Goal: Navigation & Orientation: Understand site structure

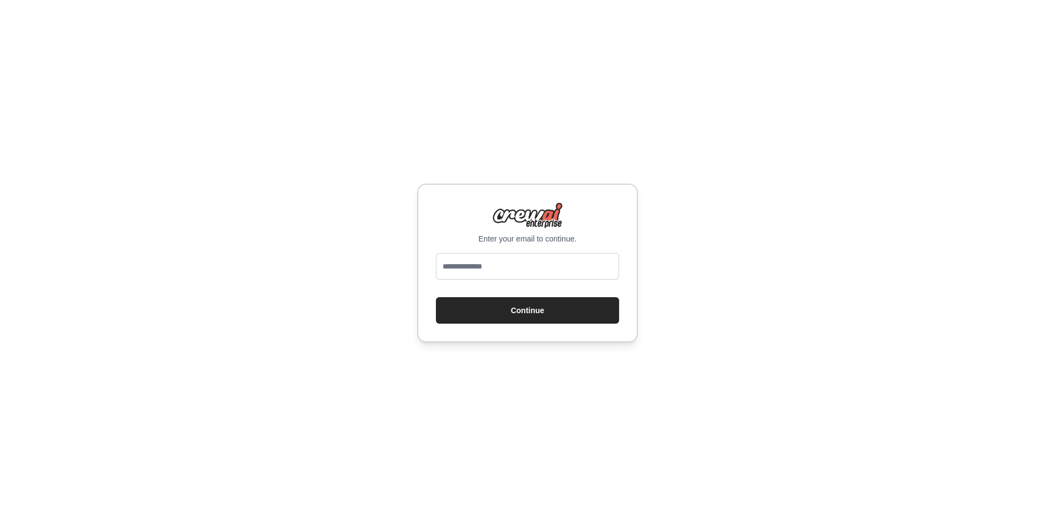
click at [481, 271] on input "email" at bounding box center [527, 266] width 183 height 26
type input "**********"
click at [487, 312] on button "Continue" at bounding box center [527, 310] width 183 height 26
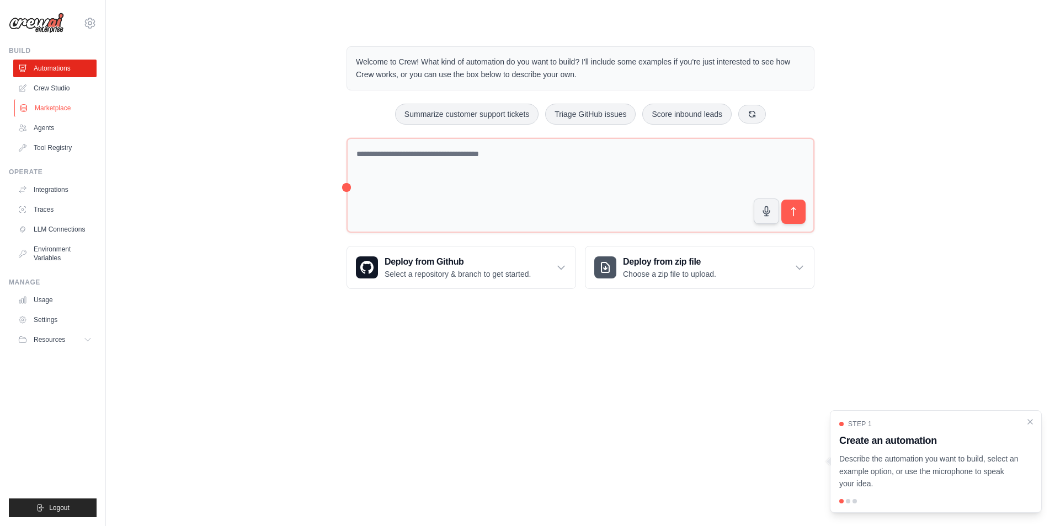
drag, startPoint x: 52, startPoint y: 108, endPoint x: 82, endPoint y: 105, distance: 29.9
click at [52, 108] on link "Marketplace" at bounding box center [55, 108] width 83 height 18
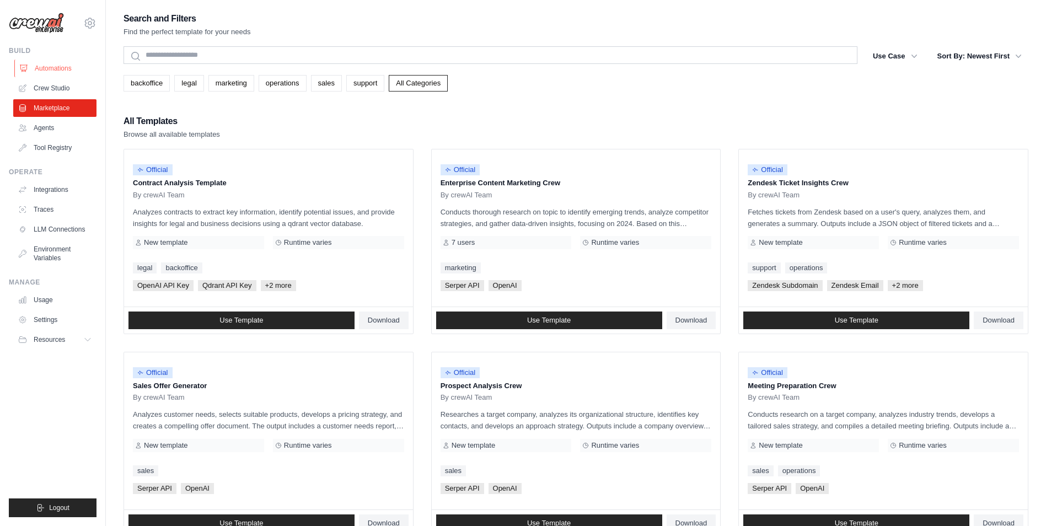
click at [54, 66] on link "Automations" at bounding box center [55, 69] width 83 height 18
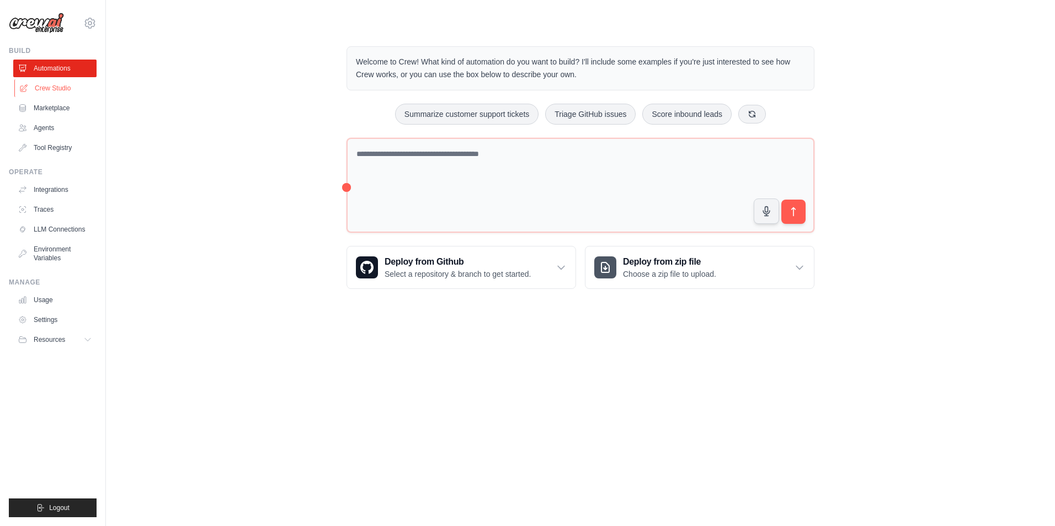
click at [49, 87] on link "Crew Studio" at bounding box center [55, 88] width 83 height 18
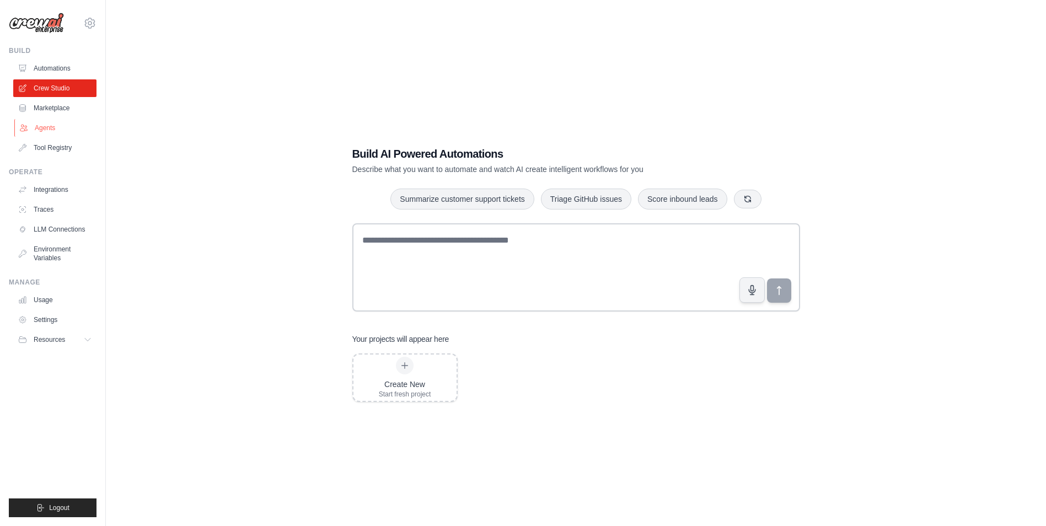
click at [28, 127] on icon at bounding box center [23, 128] width 9 height 9
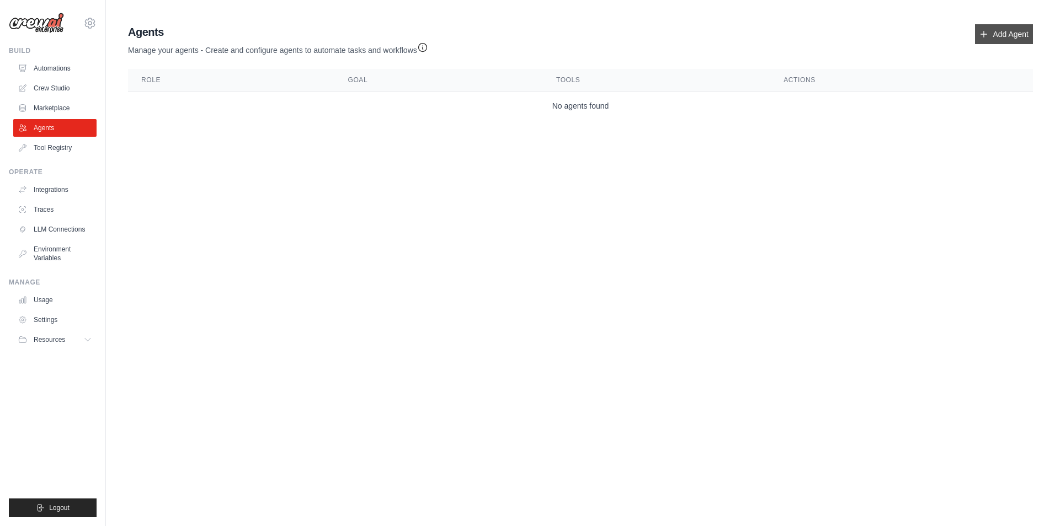
click at [991, 40] on link "Add Agent" at bounding box center [1004, 34] width 58 height 20
click at [1009, 35] on link "Add Agent" at bounding box center [1004, 34] width 58 height 20
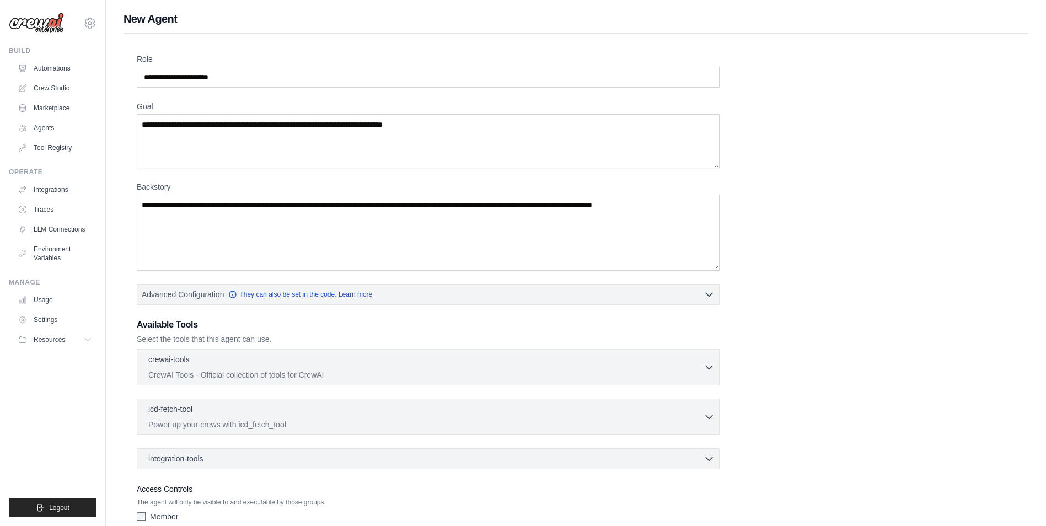
scroll to position [66, 0]
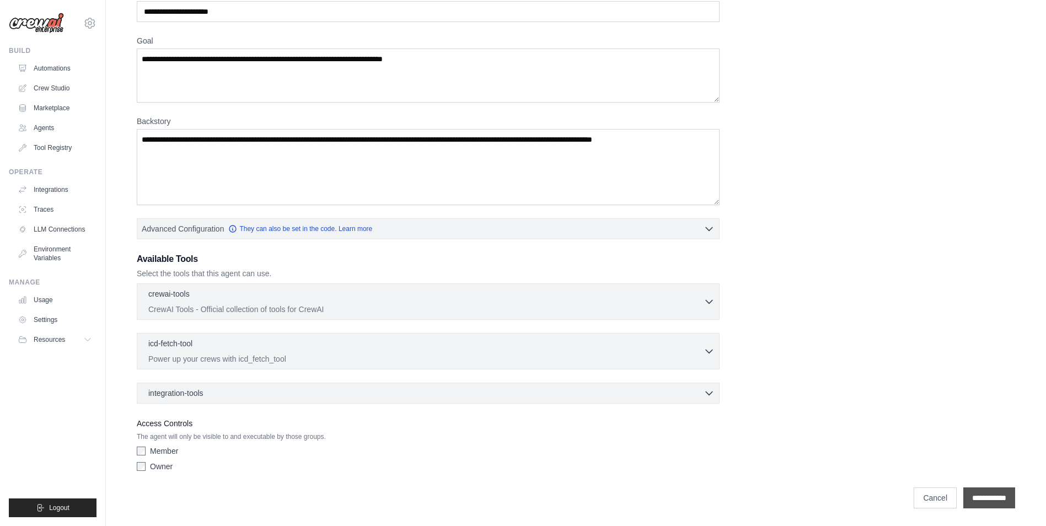
click at [965, 492] on input "**********" at bounding box center [990, 498] width 52 height 21
click at [248, 395] on div "integration-tools 0 selected" at bounding box center [431, 392] width 566 height 11
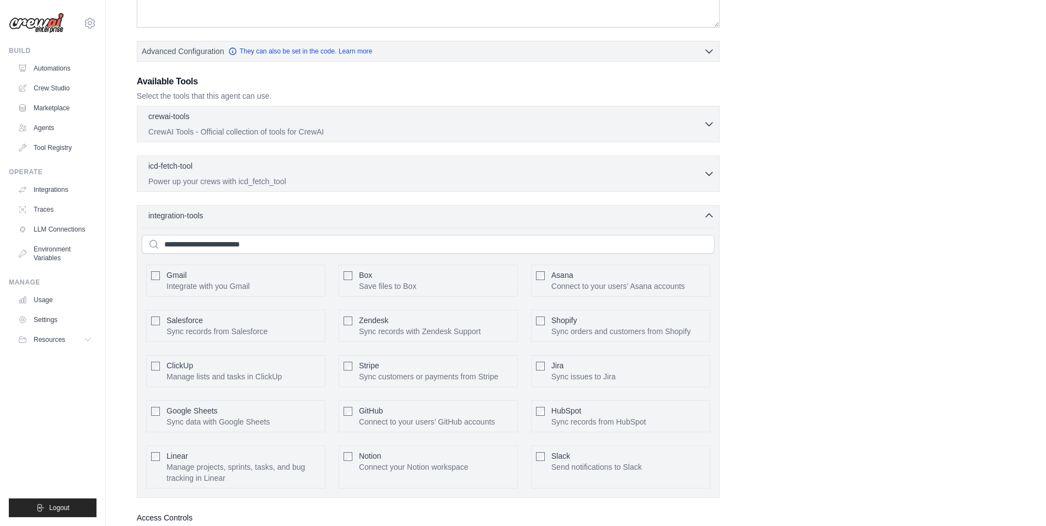
scroll to position [370, 0]
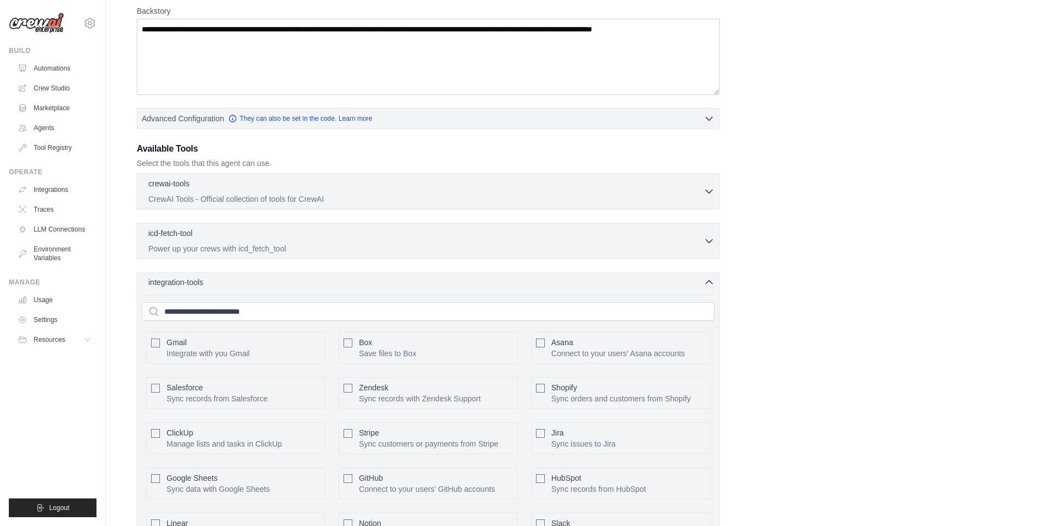
click at [360, 285] on div "integration-tools 0 selected" at bounding box center [431, 282] width 566 height 11
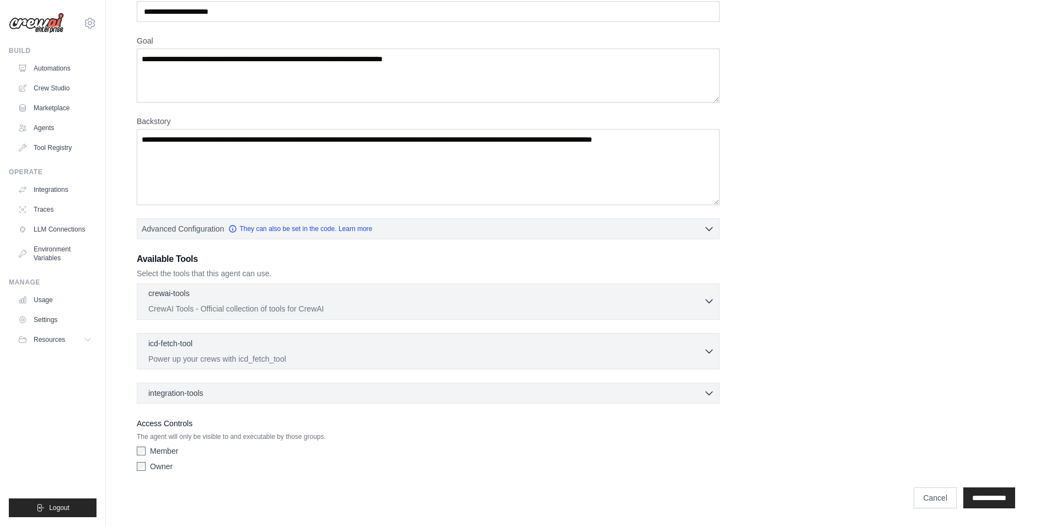
click at [346, 294] on div "crewai-tools 0 selected" at bounding box center [425, 294] width 555 height 13
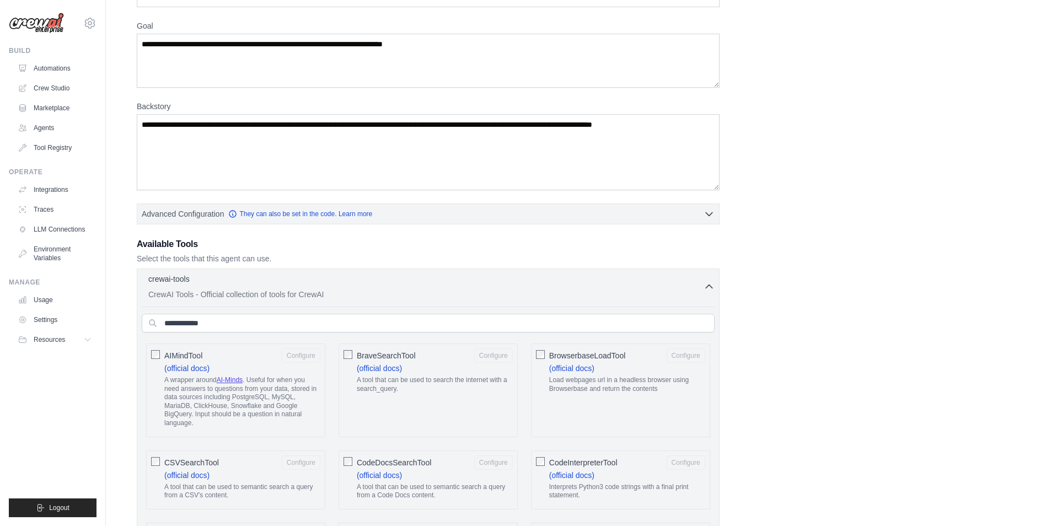
scroll to position [165, 0]
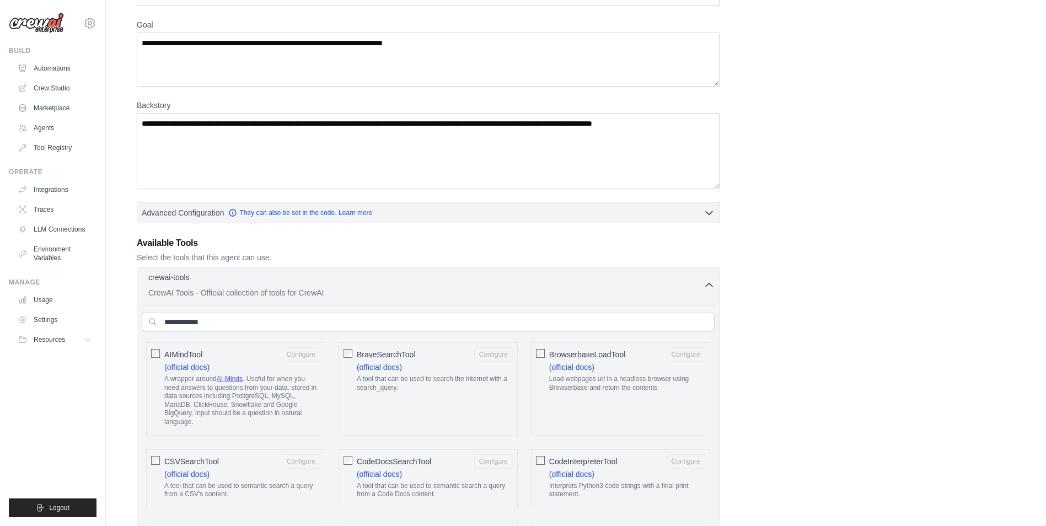
click at [708, 281] on icon "button" at bounding box center [709, 285] width 11 height 11
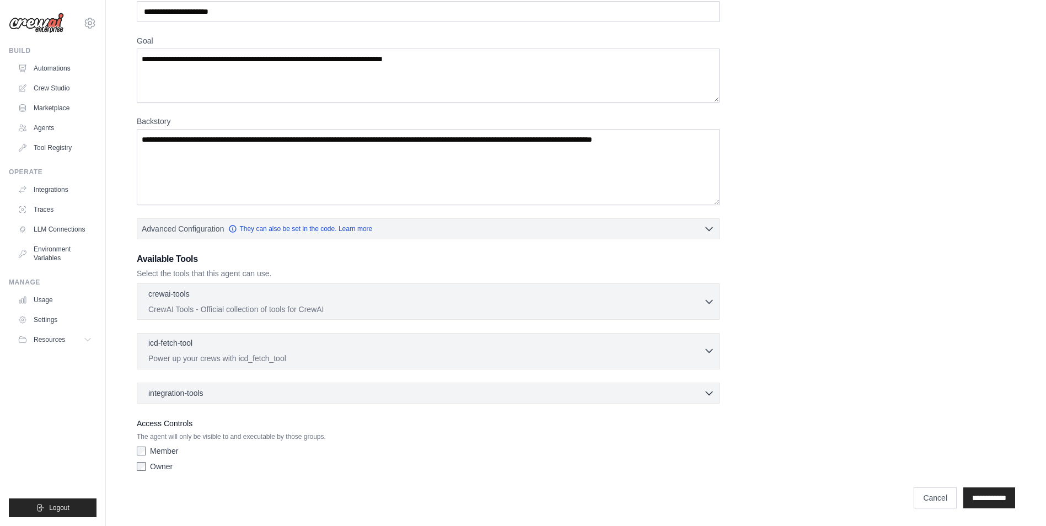
click at [709, 352] on icon "button" at bounding box center [709, 351] width 7 height 3
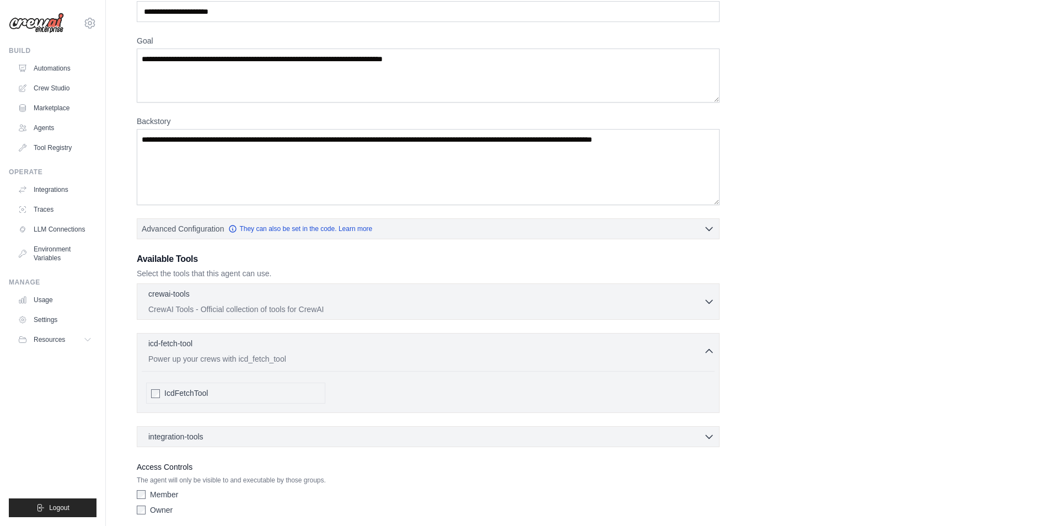
scroll to position [193, 0]
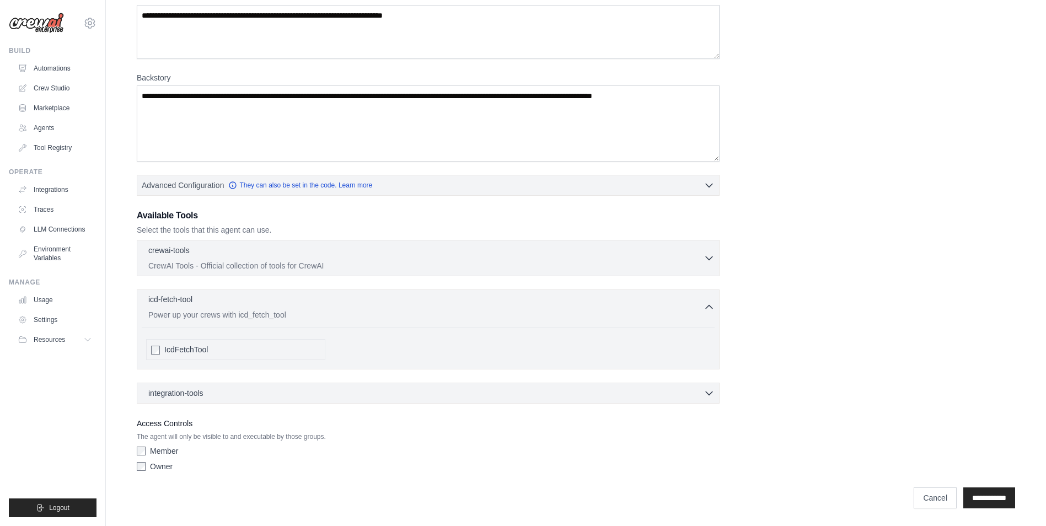
click at [705, 306] on icon "button" at bounding box center [709, 307] width 11 height 11
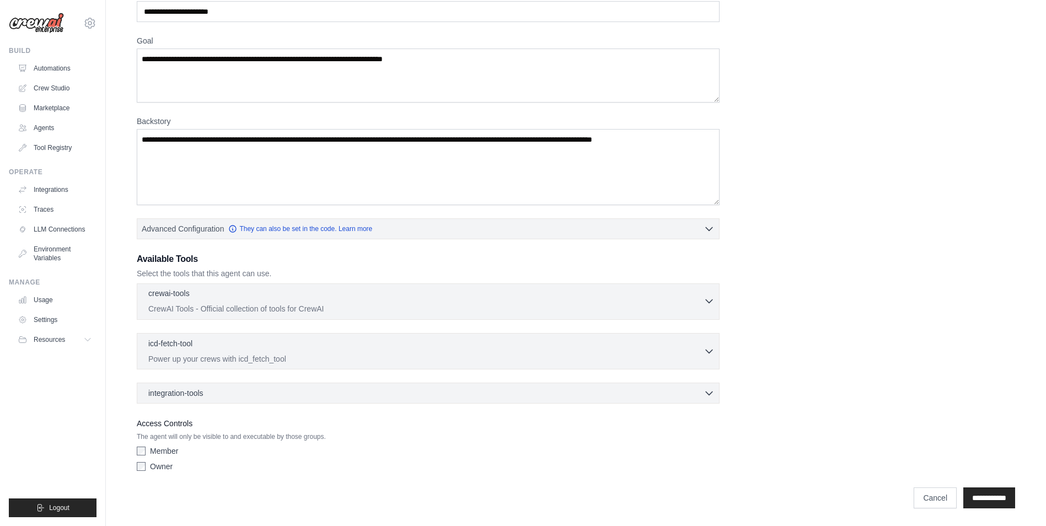
scroll to position [149, 0]
click at [712, 392] on icon "button" at bounding box center [709, 393] width 7 height 3
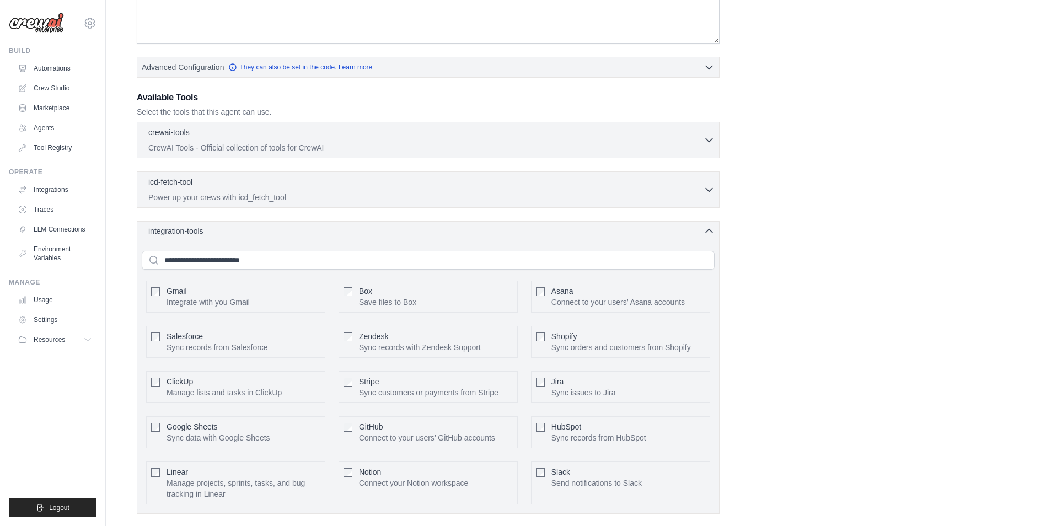
click at [708, 232] on icon "button" at bounding box center [709, 231] width 11 height 11
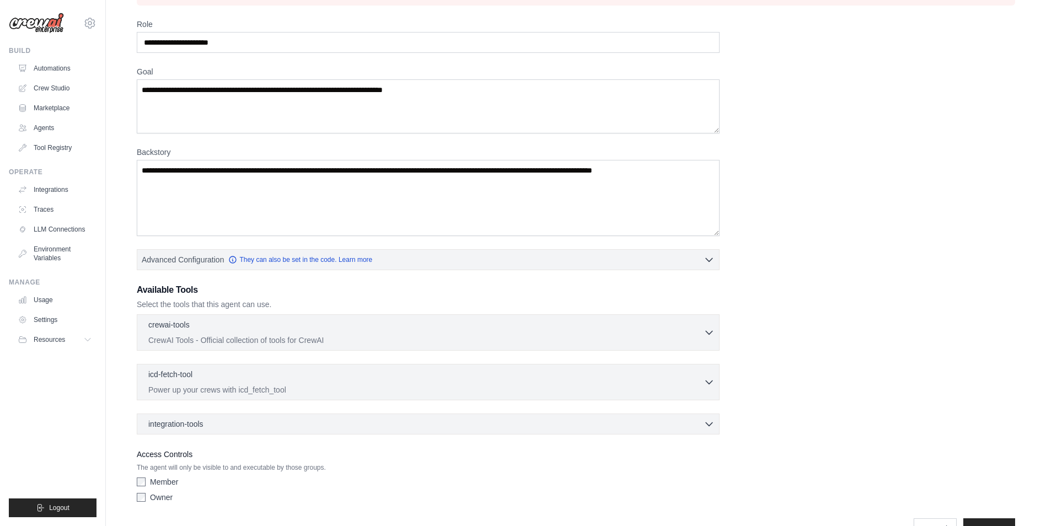
scroll to position [94, 0]
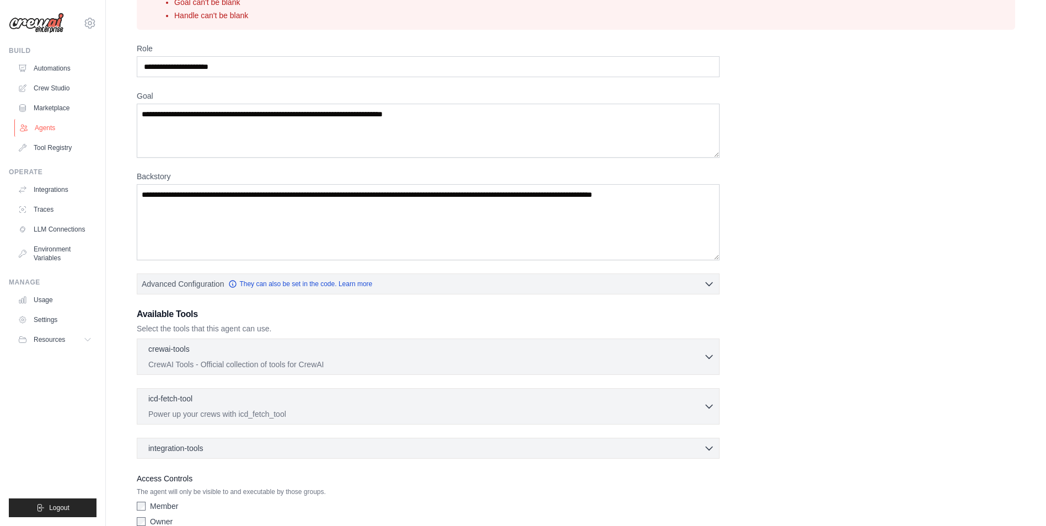
click at [44, 125] on link "Agents" at bounding box center [55, 128] width 83 height 18
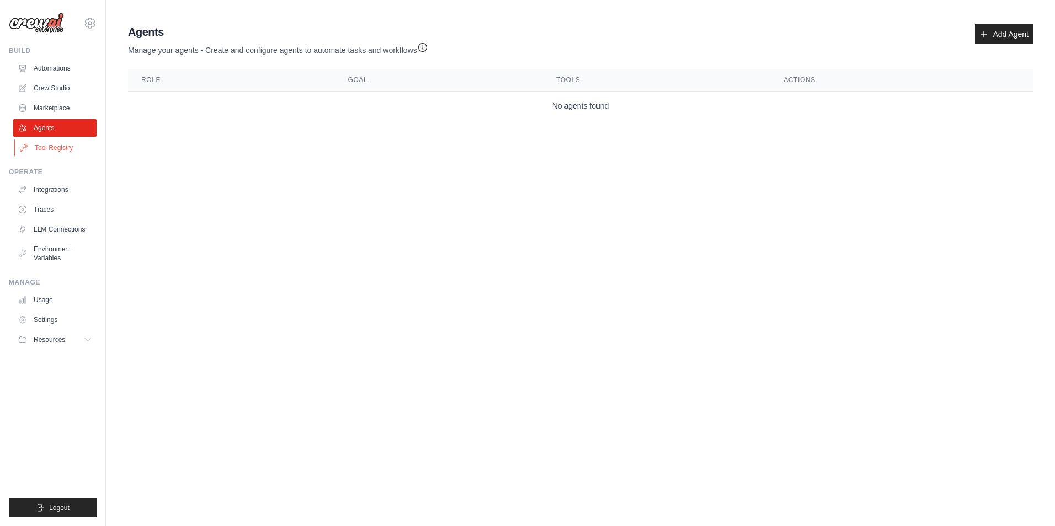
click at [34, 144] on link "Tool Registry" at bounding box center [55, 148] width 83 height 18
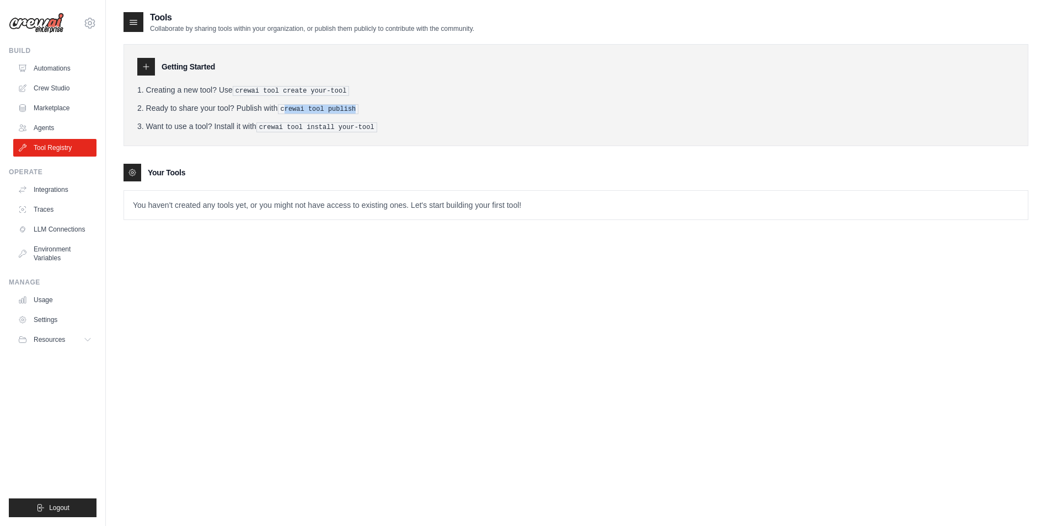
click at [375, 111] on li "Ready to share your tool? Publish with crewai tool publish" at bounding box center [576, 109] width 878 height 12
drag, startPoint x: 375, startPoint y: 111, endPoint x: 369, endPoint y: 127, distance: 16.6
click at [369, 127] on pre "crewai tool install your-tool" at bounding box center [316, 127] width 121 height 10
drag, startPoint x: 52, startPoint y: 22, endPoint x: 65, endPoint y: 23, distance: 12.7
click at [53, 22] on img at bounding box center [36, 23] width 55 height 21
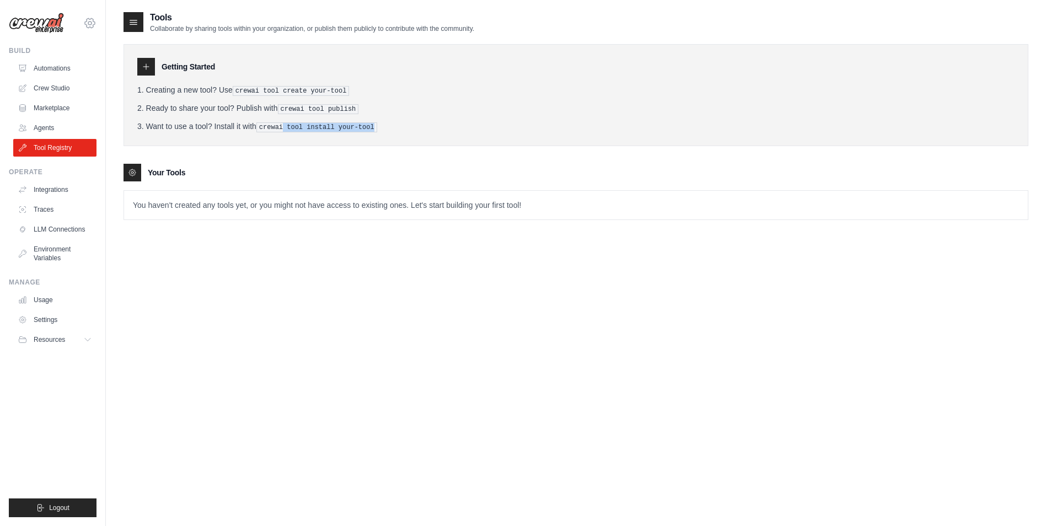
click at [90, 22] on icon at bounding box center [89, 23] width 13 height 13
click at [61, 68] on link "Settings" at bounding box center [89, 75] width 97 height 20
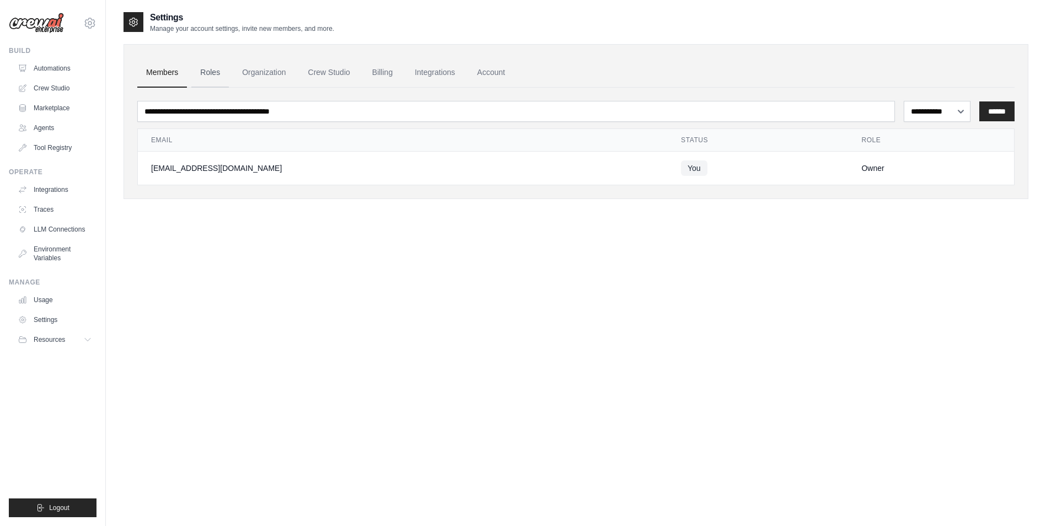
click at [205, 67] on link "Roles" at bounding box center [210, 73] width 38 height 30
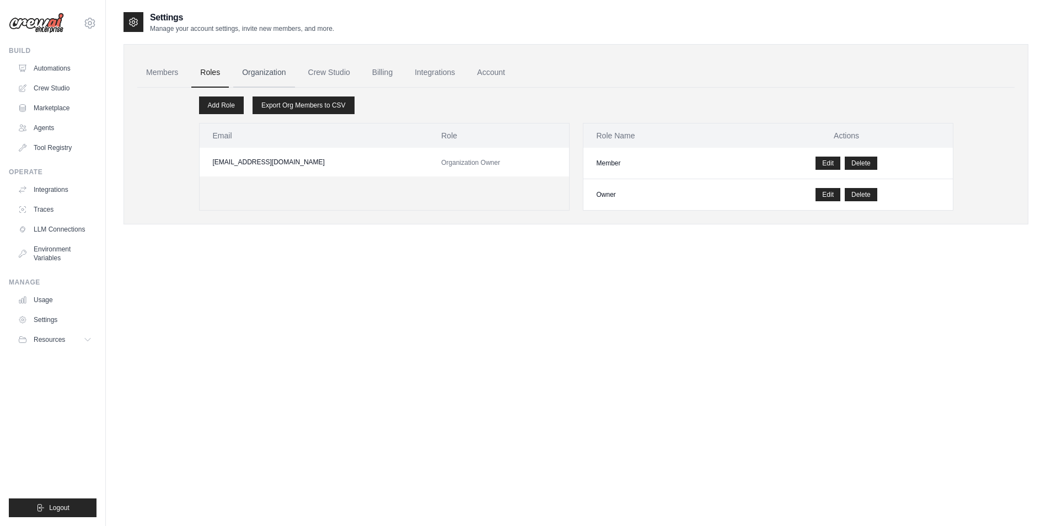
click at [258, 71] on link "Organization" at bounding box center [263, 73] width 61 height 30
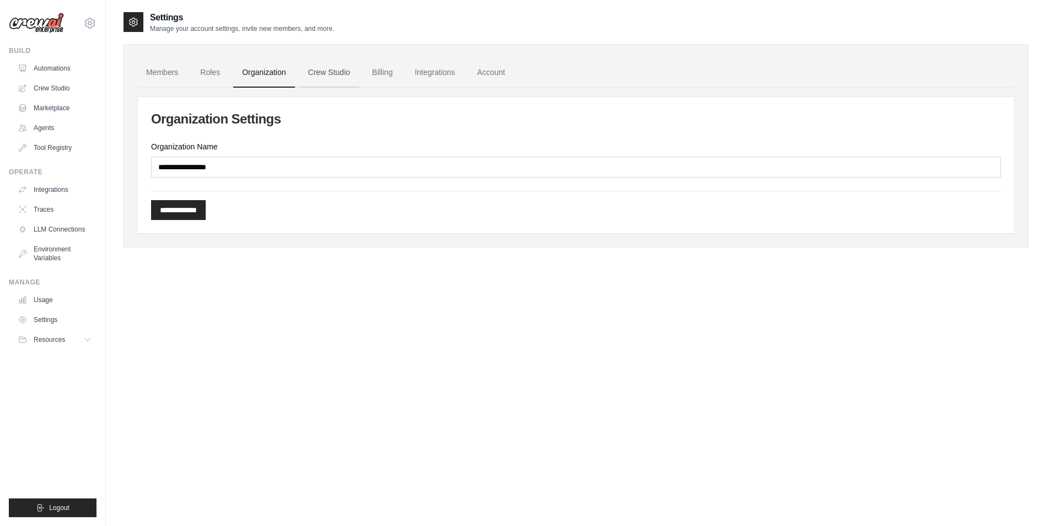
click at [352, 71] on link "Crew Studio" at bounding box center [329, 73] width 60 height 30
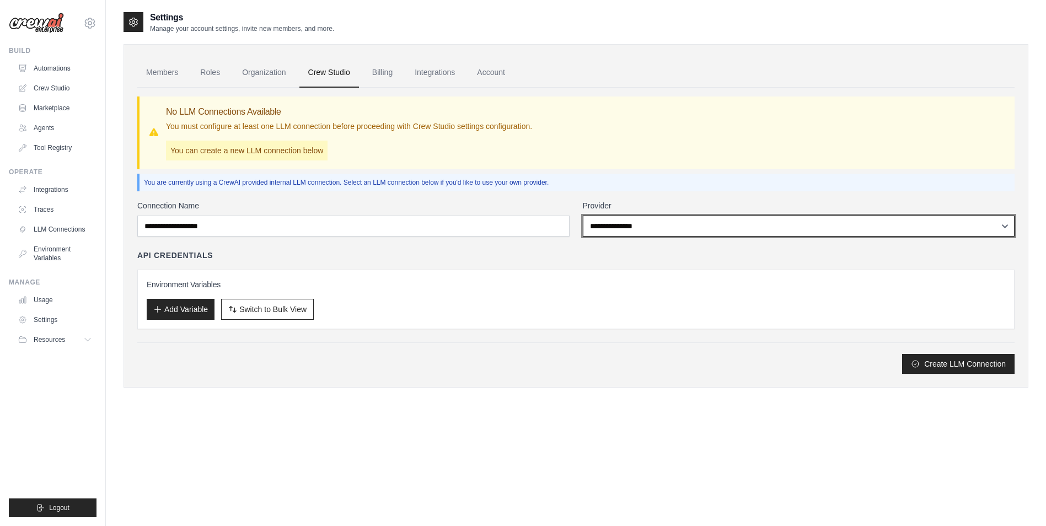
click at [651, 229] on select "**********" at bounding box center [799, 226] width 432 height 21
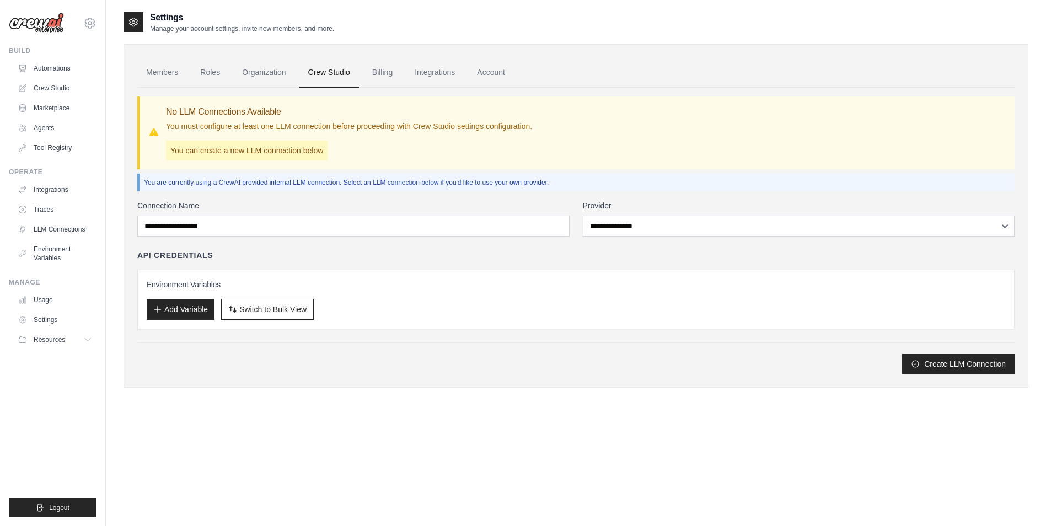
click at [318, 249] on div "**********" at bounding box center [576, 287] width 878 height 174
click at [381, 71] on link "Billing" at bounding box center [382, 73] width 38 height 30
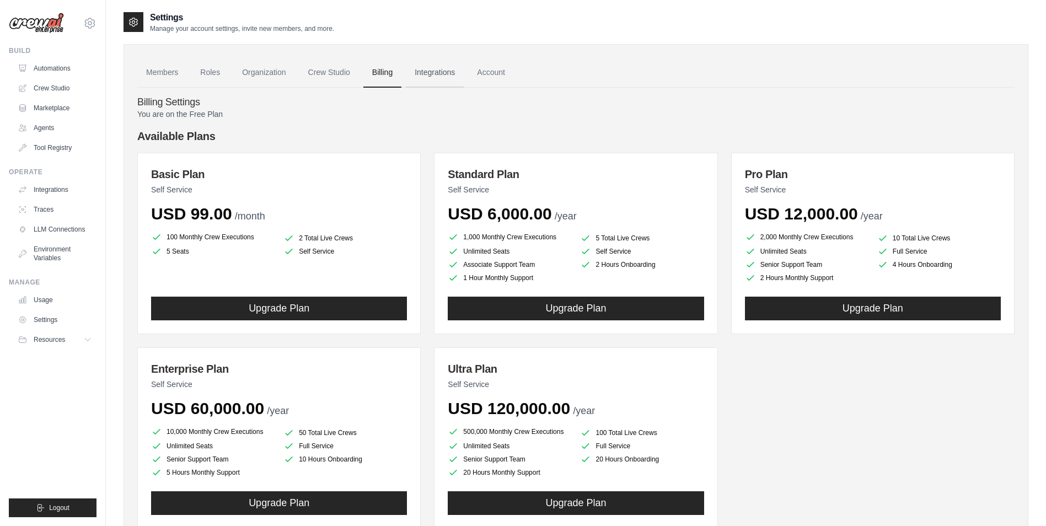
click at [435, 69] on link "Integrations" at bounding box center [435, 73] width 58 height 30
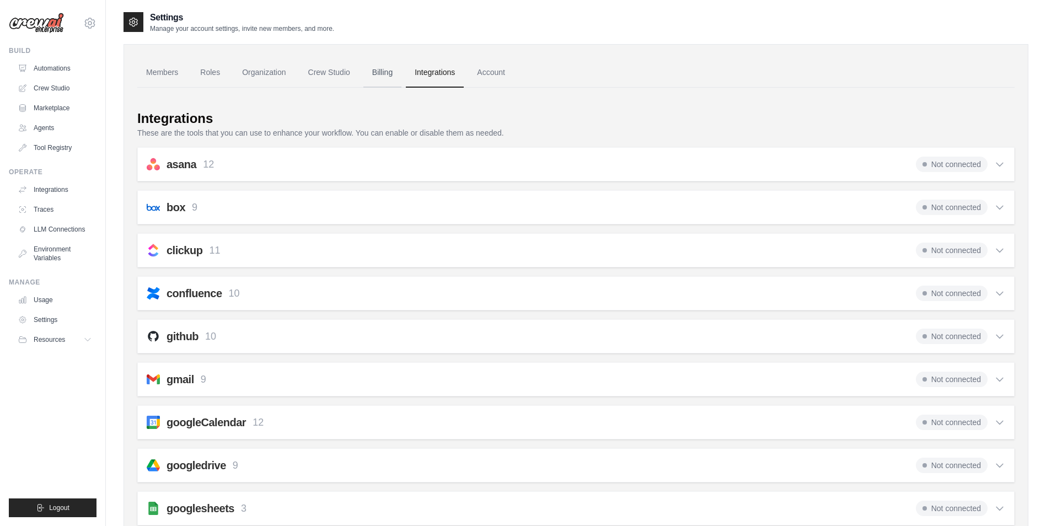
click at [382, 70] on link "Billing" at bounding box center [382, 73] width 38 height 30
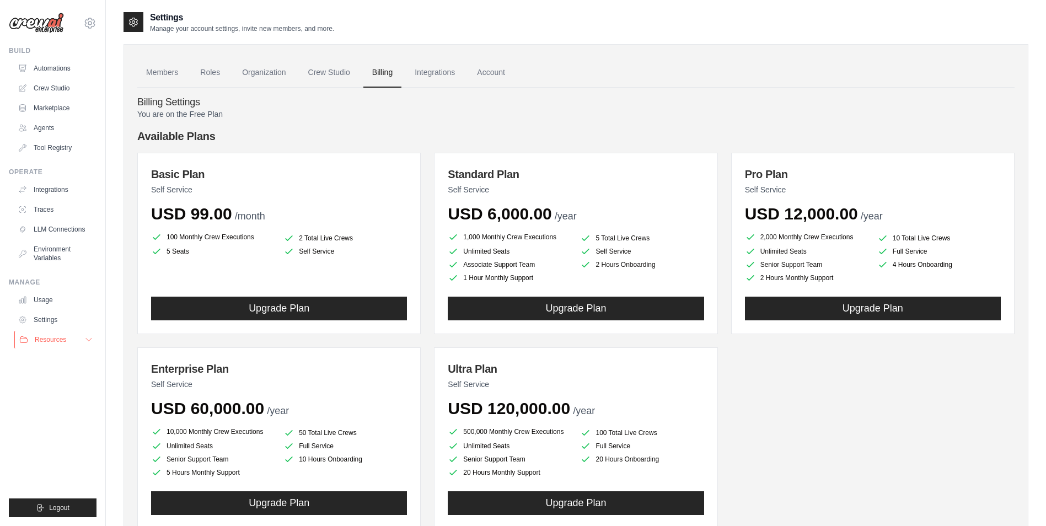
click at [57, 342] on span "Resources" at bounding box center [50, 339] width 31 height 9
click at [70, 360] on span "Documentation" at bounding box center [61, 358] width 45 height 9
